Goal: Task Accomplishment & Management: Manage account settings

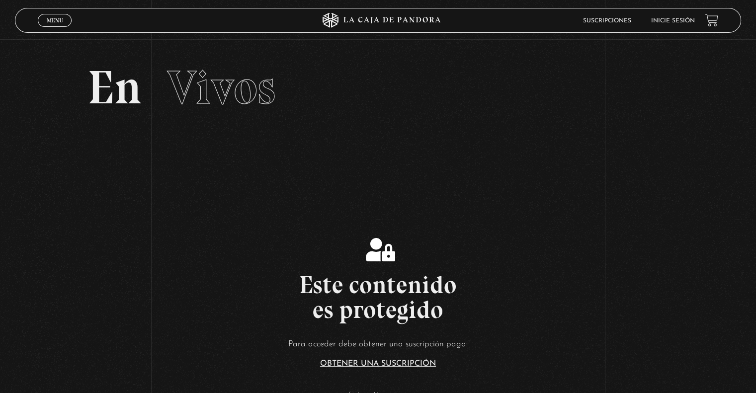
scroll to position [187, 0]
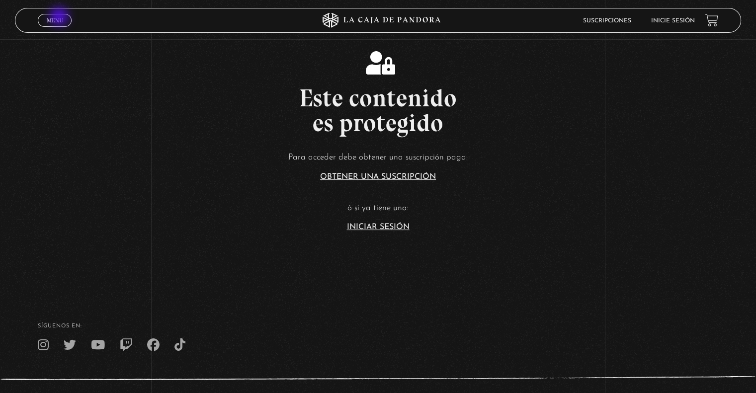
click at [60, 17] on span "Menu" at bounding box center [55, 20] width 16 height 6
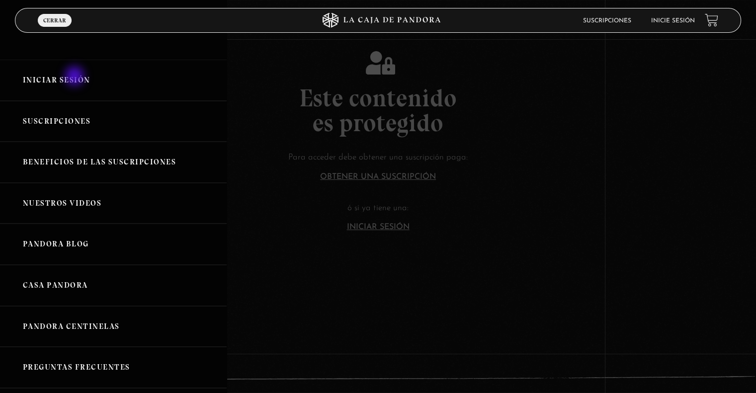
click at [76, 77] on link "Iniciar Sesión" at bounding box center [113, 80] width 227 height 41
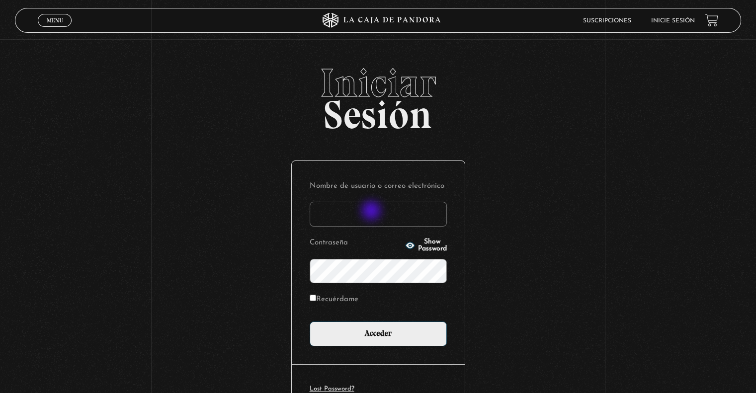
click at [372, 212] on input "Nombre de usuario o correo electrónico" at bounding box center [378, 214] width 137 height 25
type input "delpiento@hotmail.com"
click at [310, 322] on input "Acceder" at bounding box center [378, 334] width 137 height 25
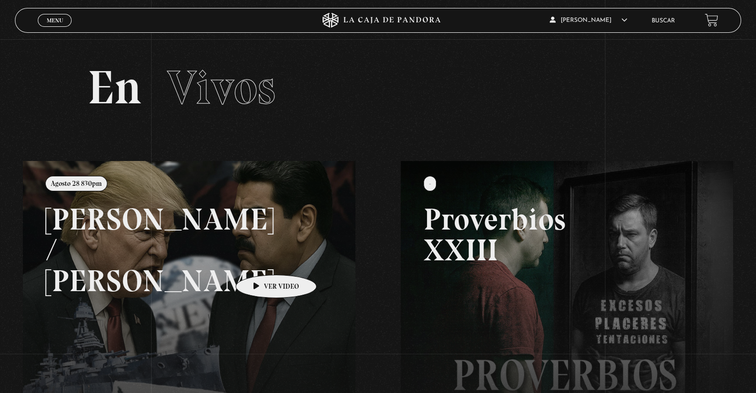
click at [260, 260] on link at bounding box center [401, 357] width 756 height 393
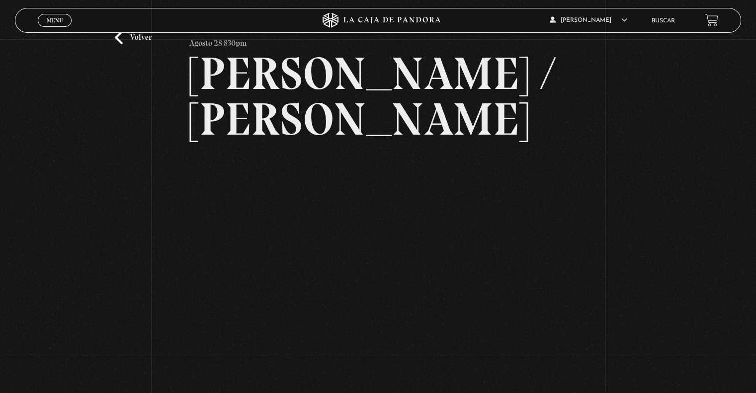
scroll to position [50, 0]
